Goal: Check status: Check status

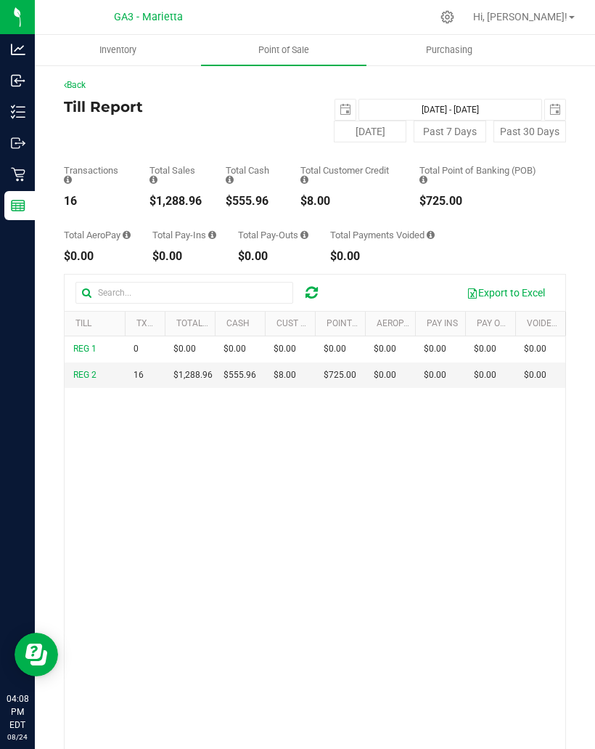
scroll to position [198, 0]
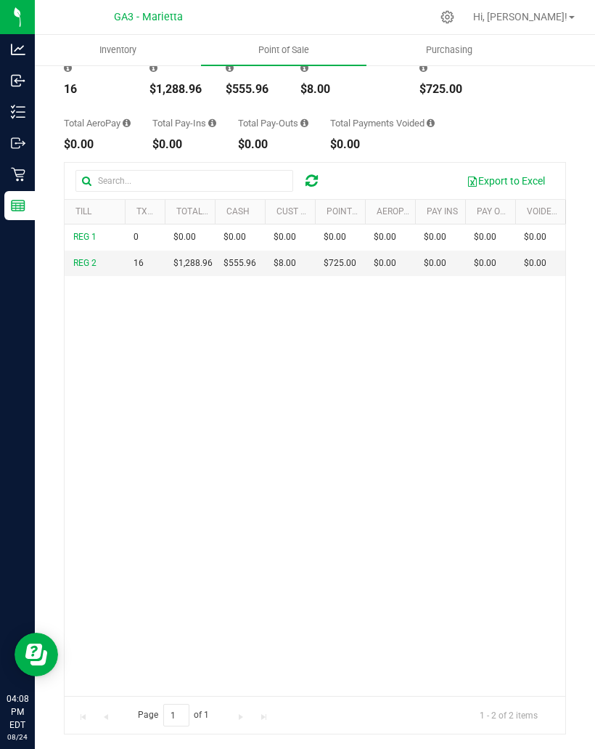
click at [33, 215] on div "Reports" at bounding box center [19, 205] width 30 height 29
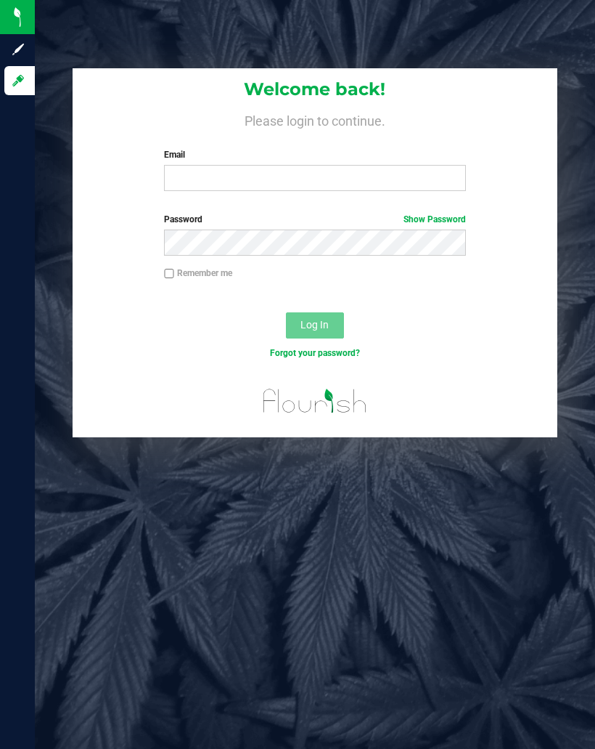
click at [279, 159] on label "Email" at bounding box center [315, 154] width 302 height 13
click at [279, 165] on input "Email" at bounding box center [315, 178] width 302 height 26
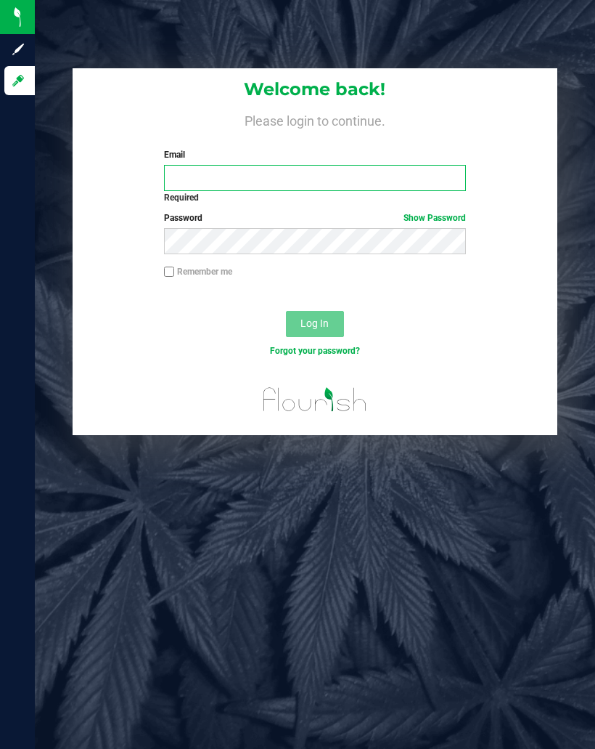
type input "[EMAIL_ADDRESS][DOMAIN_NAME]"
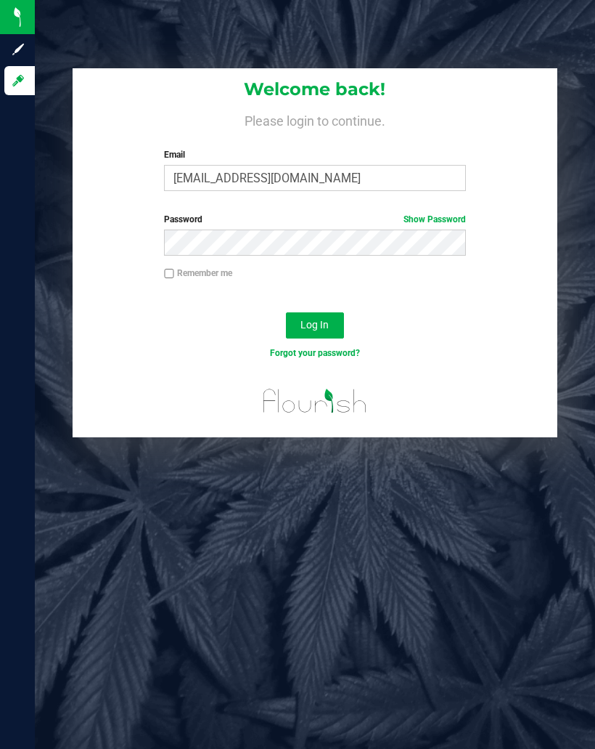
click at [309, 322] on span "Log In" at bounding box center [315, 325] width 28 height 12
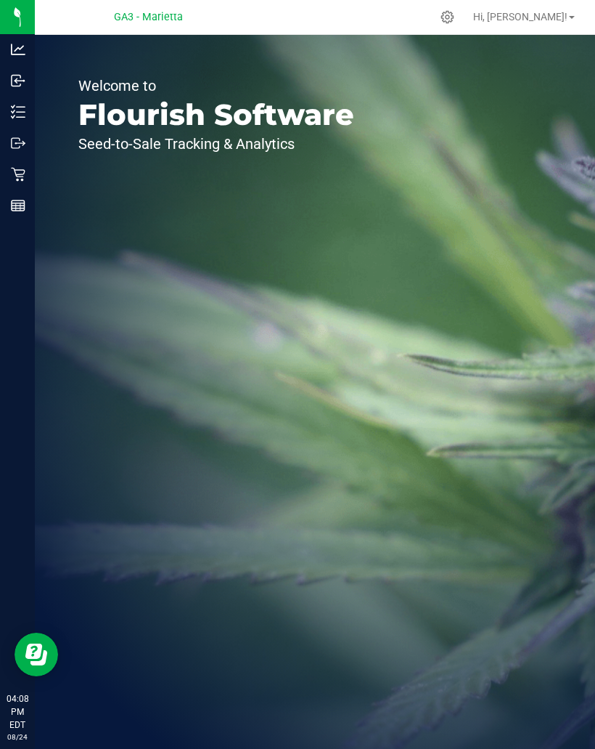
click at [10, 203] on div "Reports" at bounding box center [19, 205] width 30 height 29
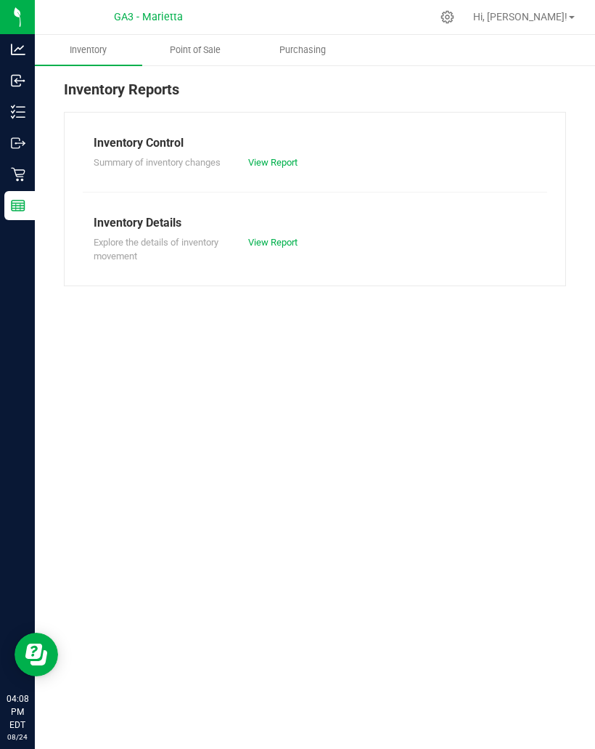
click at [197, 45] on span "Point of Sale" at bounding box center [195, 50] width 90 height 13
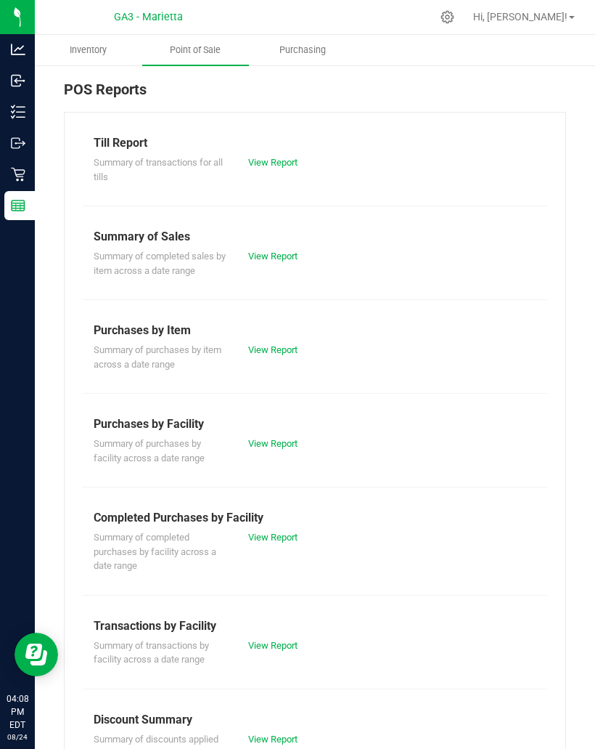
click at [291, 168] on link "View Report" at bounding box center [272, 162] width 49 height 11
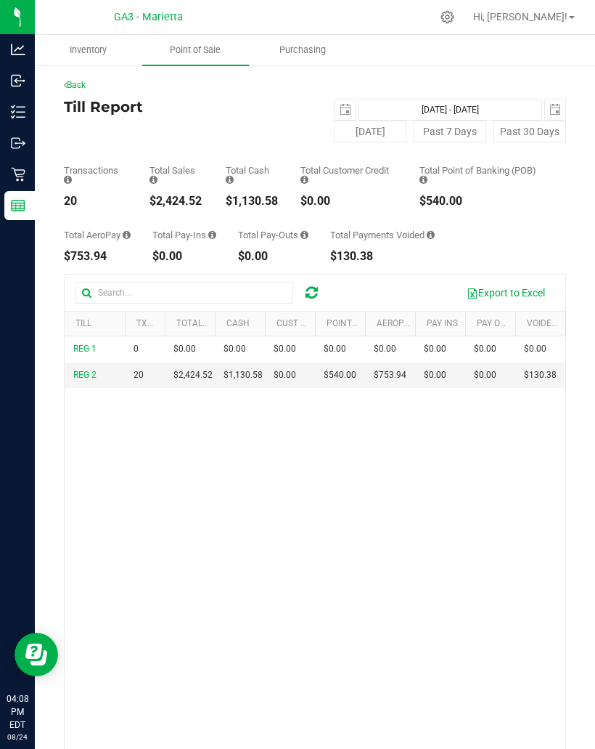
click at [345, 112] on span "select" at bounding box center [346, 110] width 12 height 12
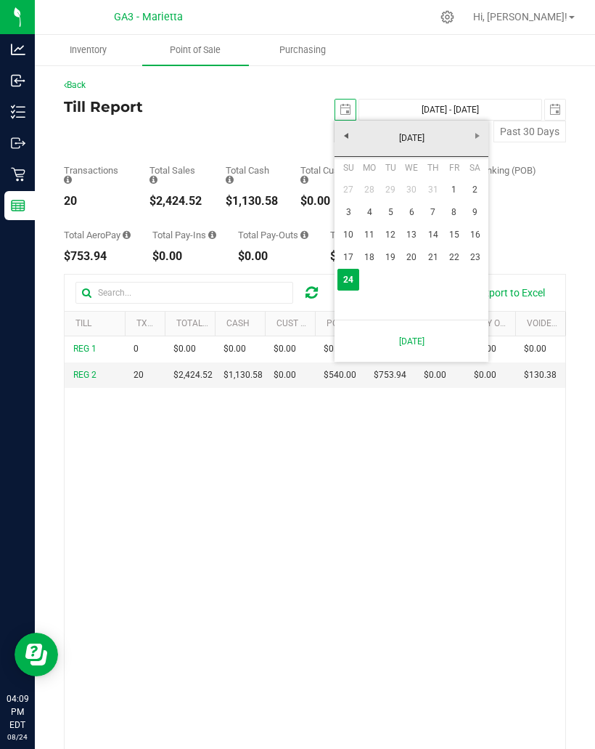
click at [351, 260] on link "17" at bounding box center [348, 257] width 21 height 23
type input "[DATE]"
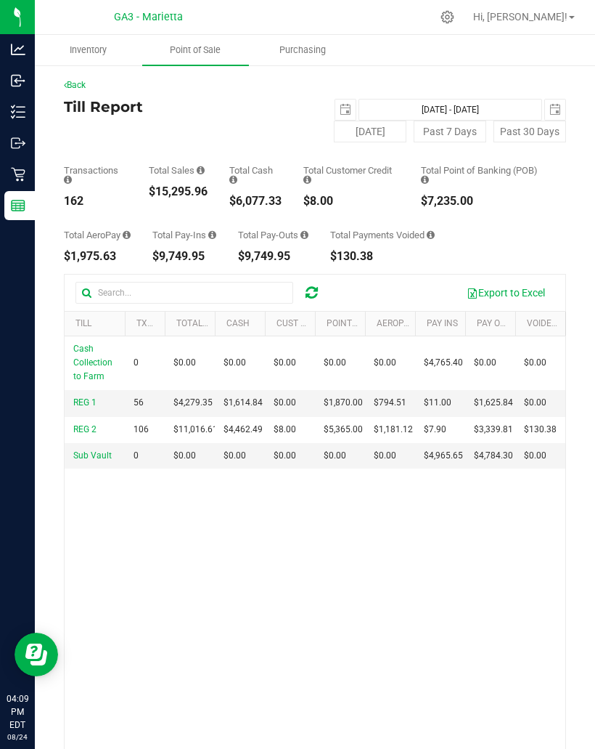
click at [553, 103] on span "select" at bounding box center [555, 109] width 20 height 20
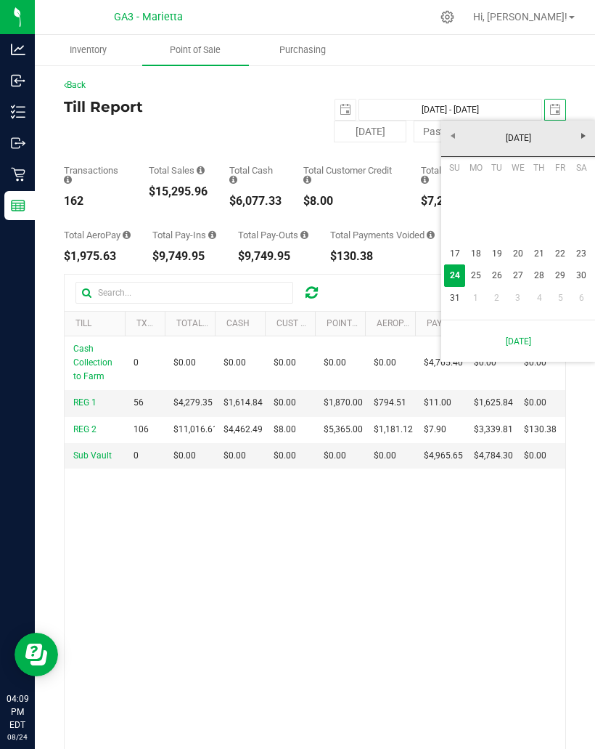
click at [587, 277] on link "30" at bounding box center [582, 275] width 21 height 23
type input "[DATE] - [DATE]"
type input "[DATE]"
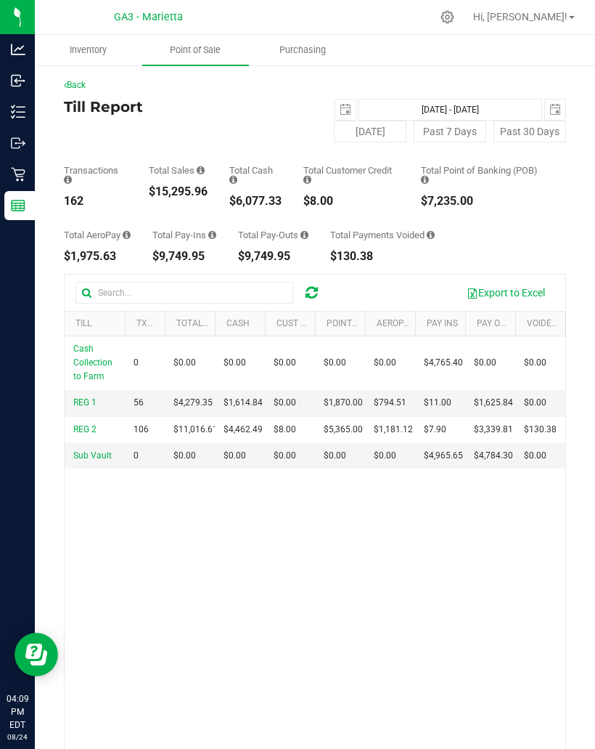
click at [564, 110] on span "select" at bounding box center [555, 109] width 20 height 20
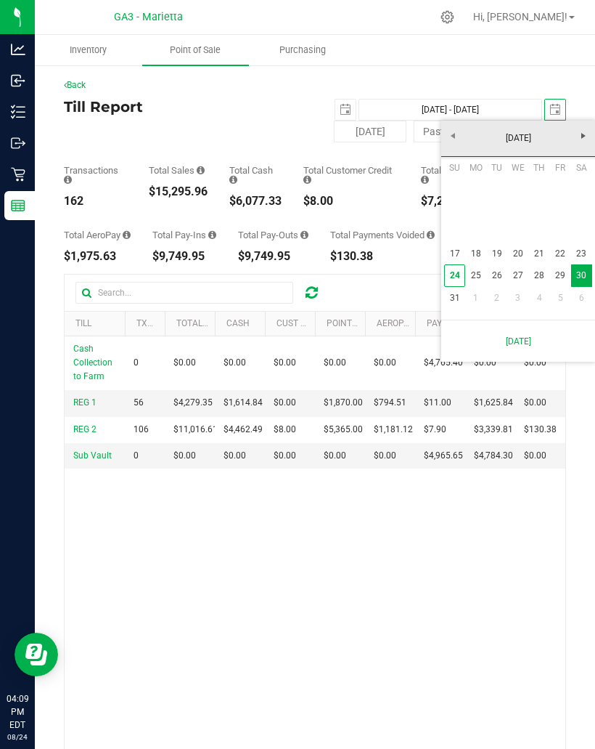
click at [582, 248] on link "23" at bounding box center [582, 254] width 21 height 23
type input "[DATE] - [DATE]"
type input "[DATE]"
